Goal: Complete application form

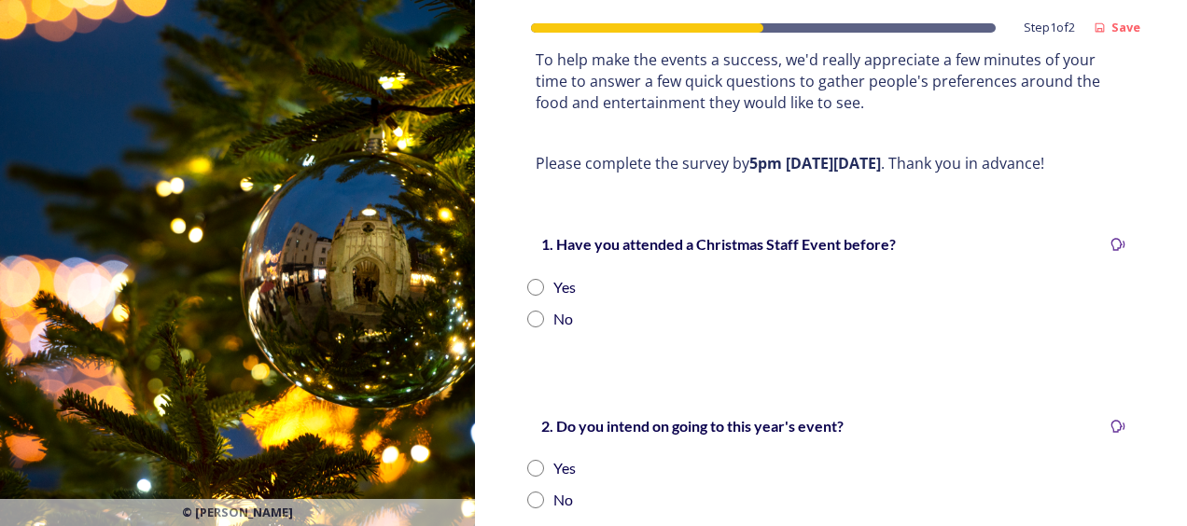
scroll to position [300, 0]
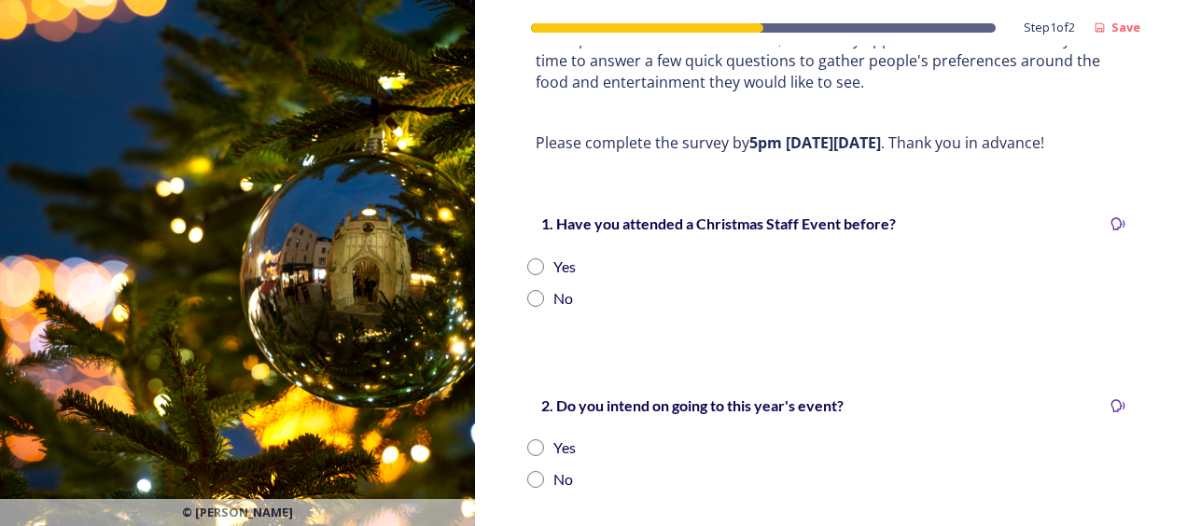
click at [533, 263] on input "radio" at bounding box center [535, 266] width 17 height 17
radio input "true"
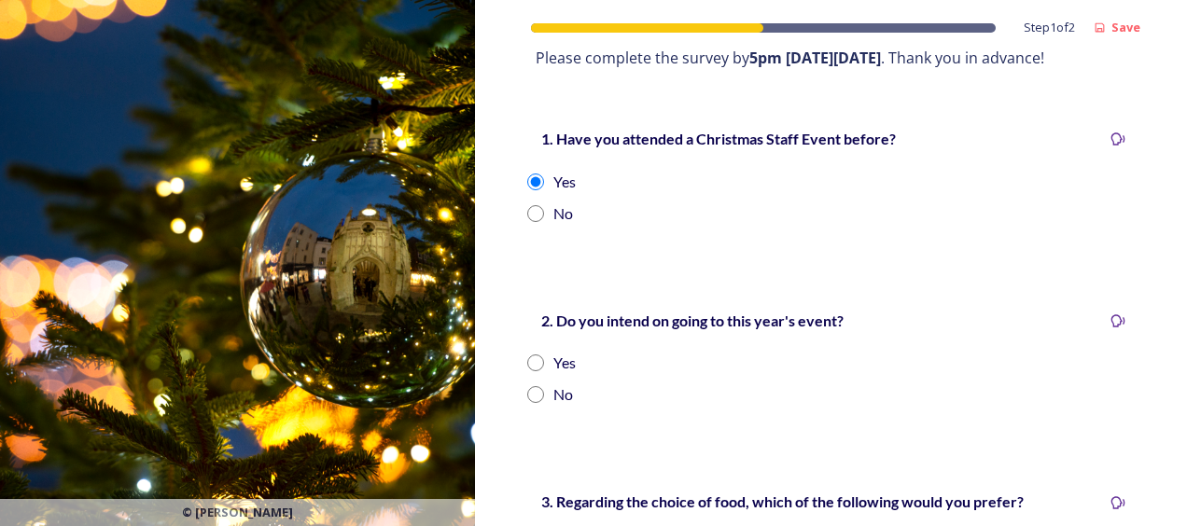
scroll to position [487, 0]
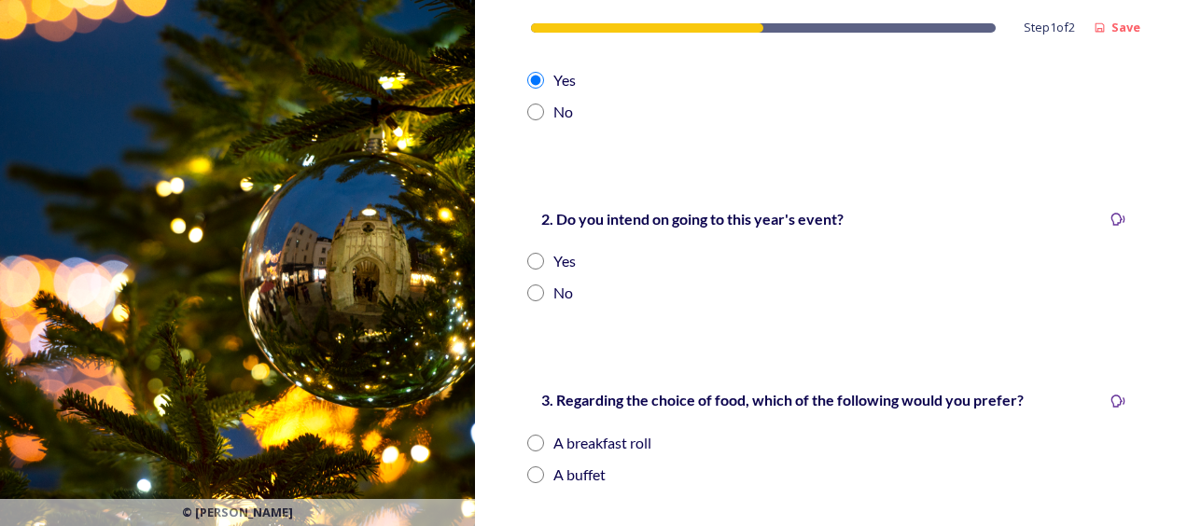
click at [537, 259] on input "radio" at bounding box center [535, 261] width 17 height 17
radio input "true"
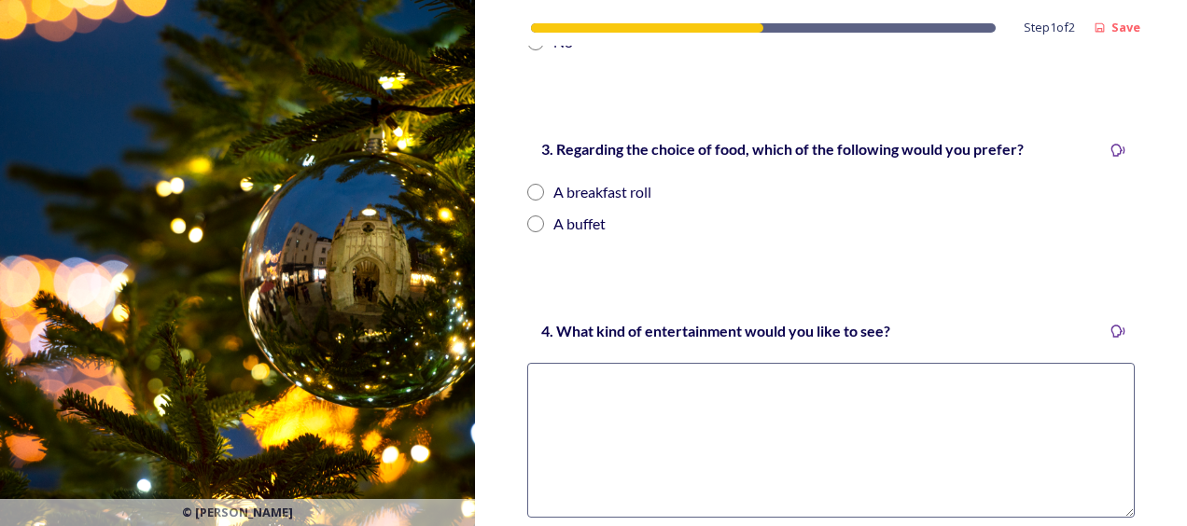
scroll to position [767, 0]
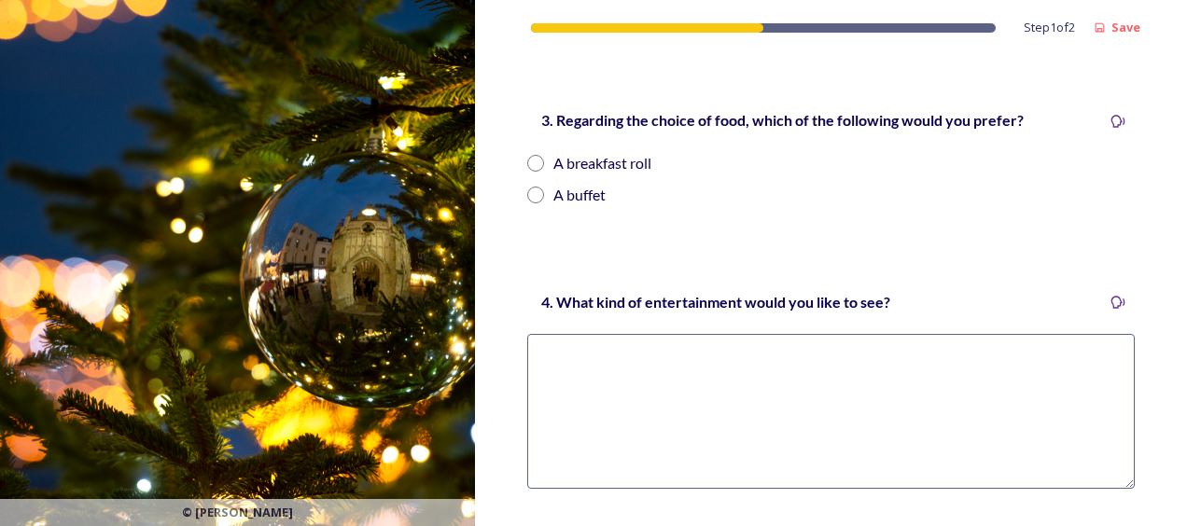
click at [534, 167] on input "radio" at bounding box center [535, 163] width 17 height 17
radio input "true"
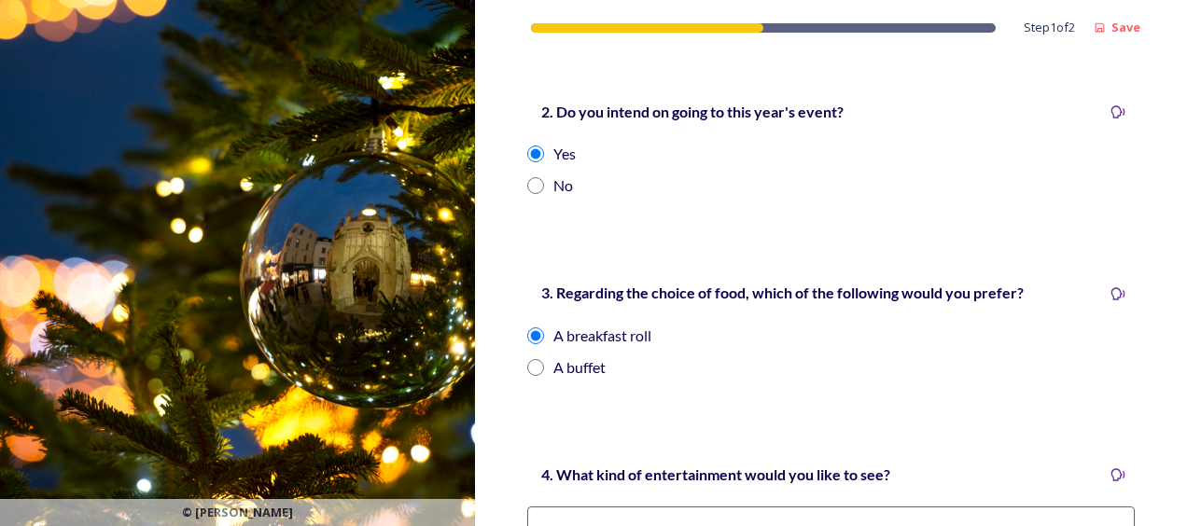
scroll to position [968, 0]
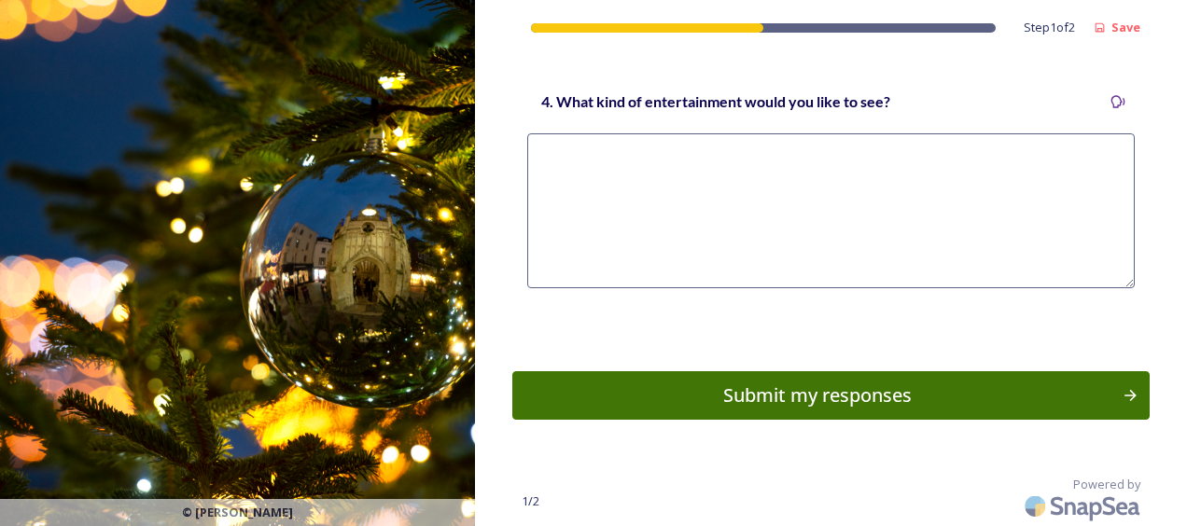
click at [662, 151] on textarea at bounding box center [830, 210] width 607 height 155
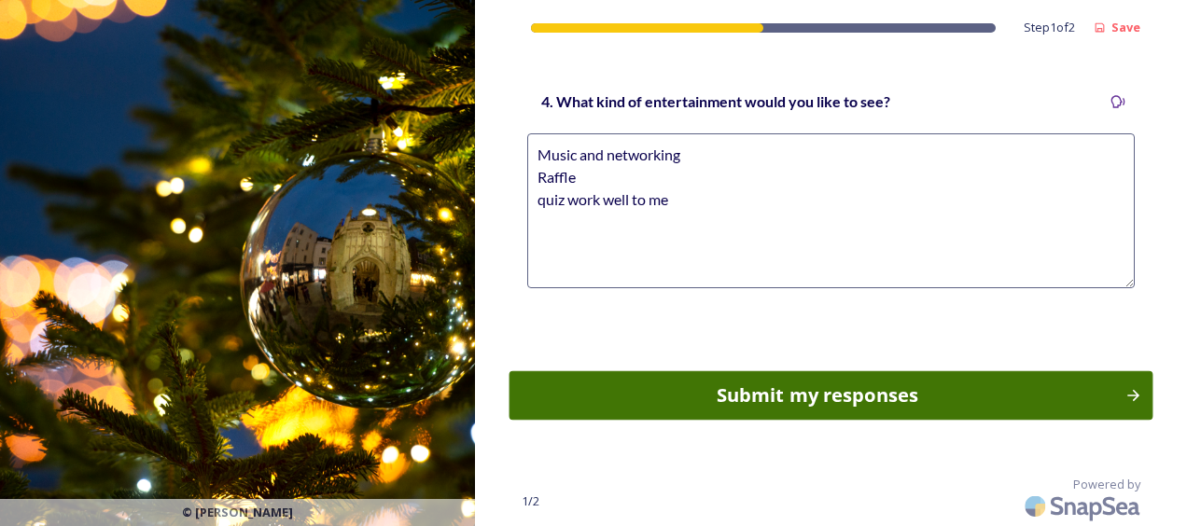
type textarea "Music and networking Raffle quiz work well to me"
click at [754, 396] on div "Submit my responses" at bounding box center [816, 396] width 595 height 28
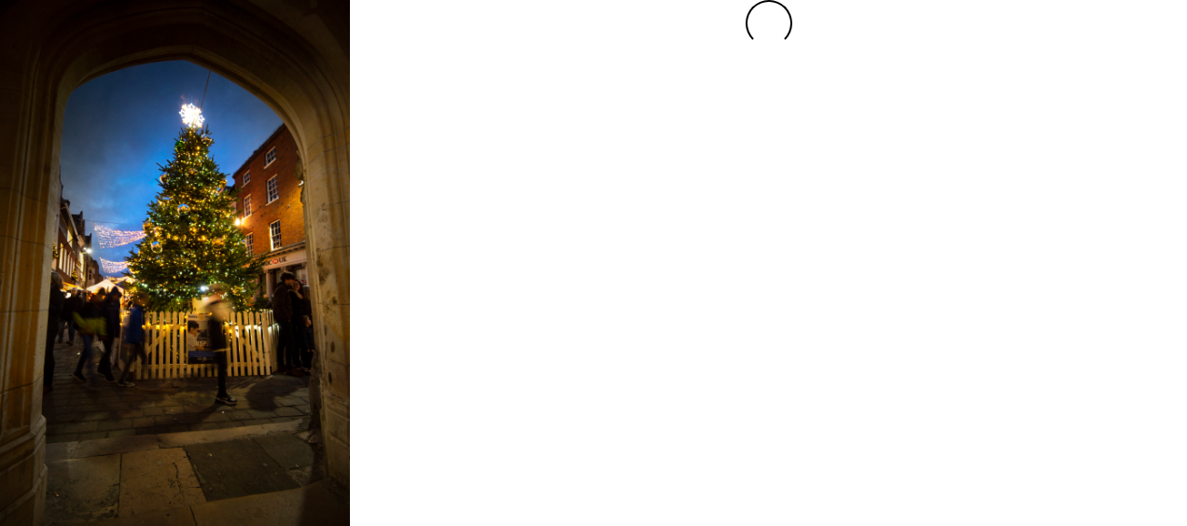
scroll to position [0, 0]
